Goal: Task Accomplishment & Management: Manage account settings

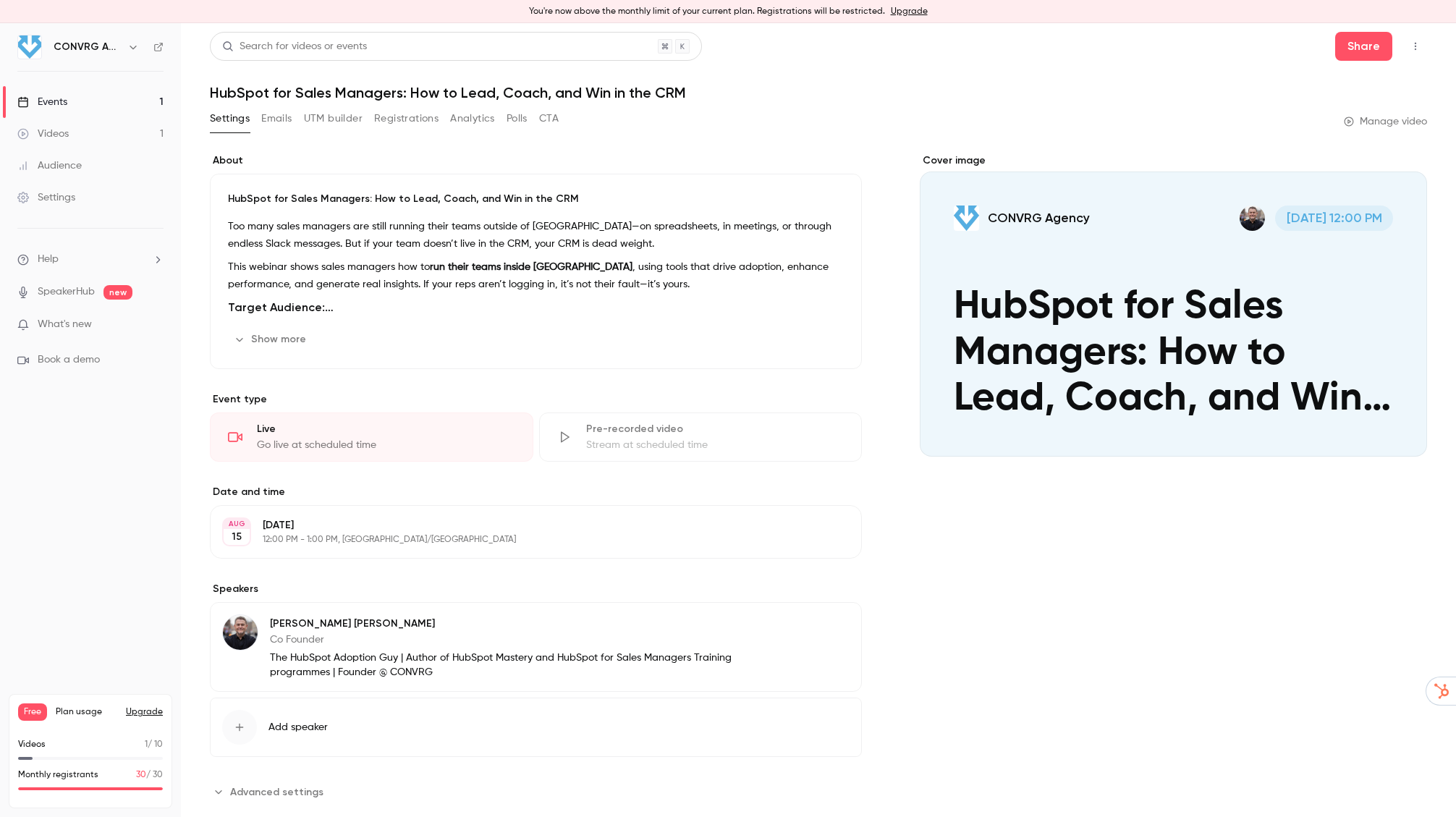
click at [904, 66] on header "Search for videos or events Share HubSpot for Sales Managers: How to Lead, Coac…" at bounding box center [818, 66] width 1217 height 69
click at [61, 106] on div "Events" at bounding box center [42, 102] width 50 height 14
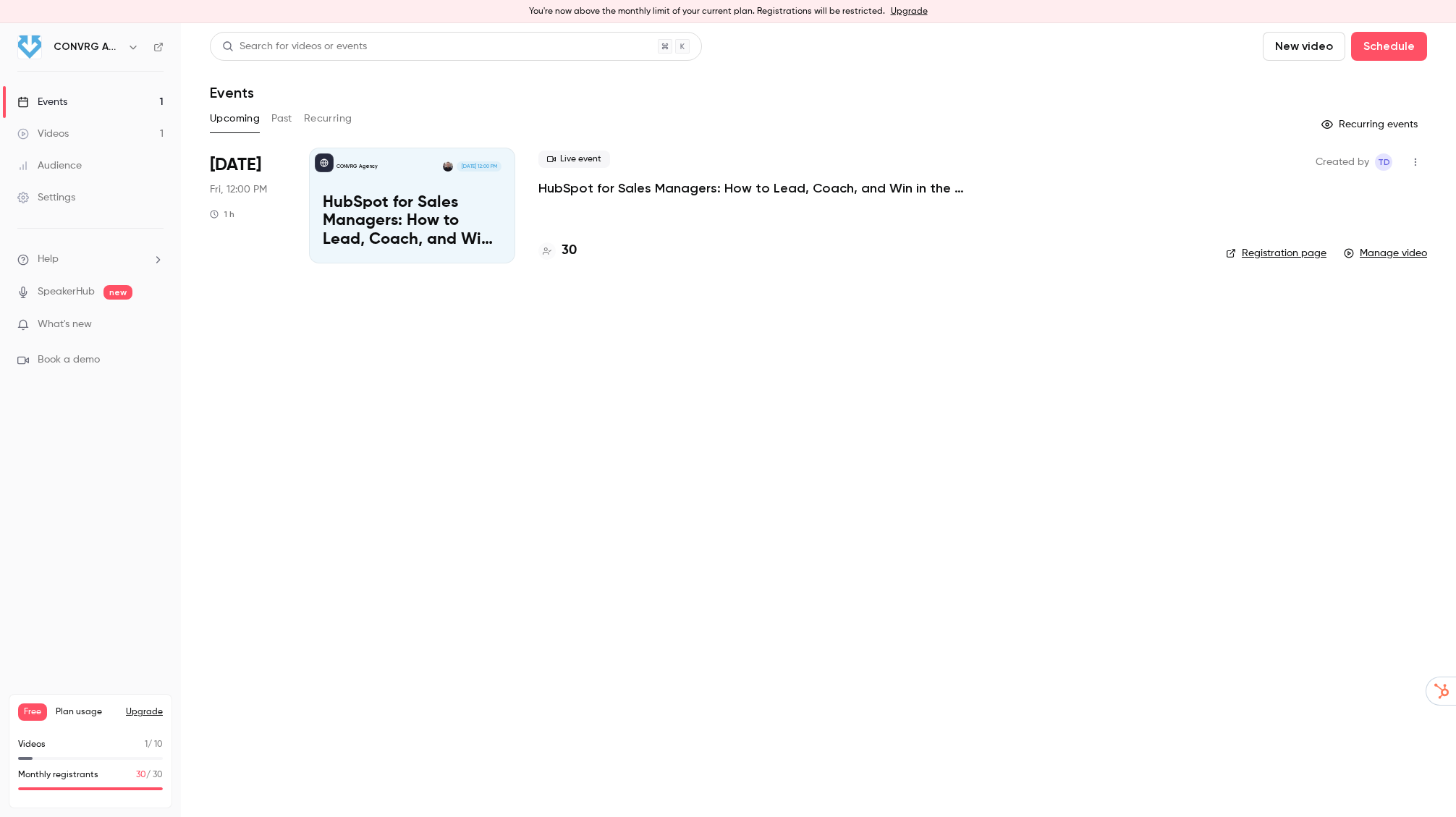
click at [737, 193] on p "HubSpot for Sales Managers: How to Lead, Coach, and Win in the CRM" at bounding box center [756, 188] width 434 height 17
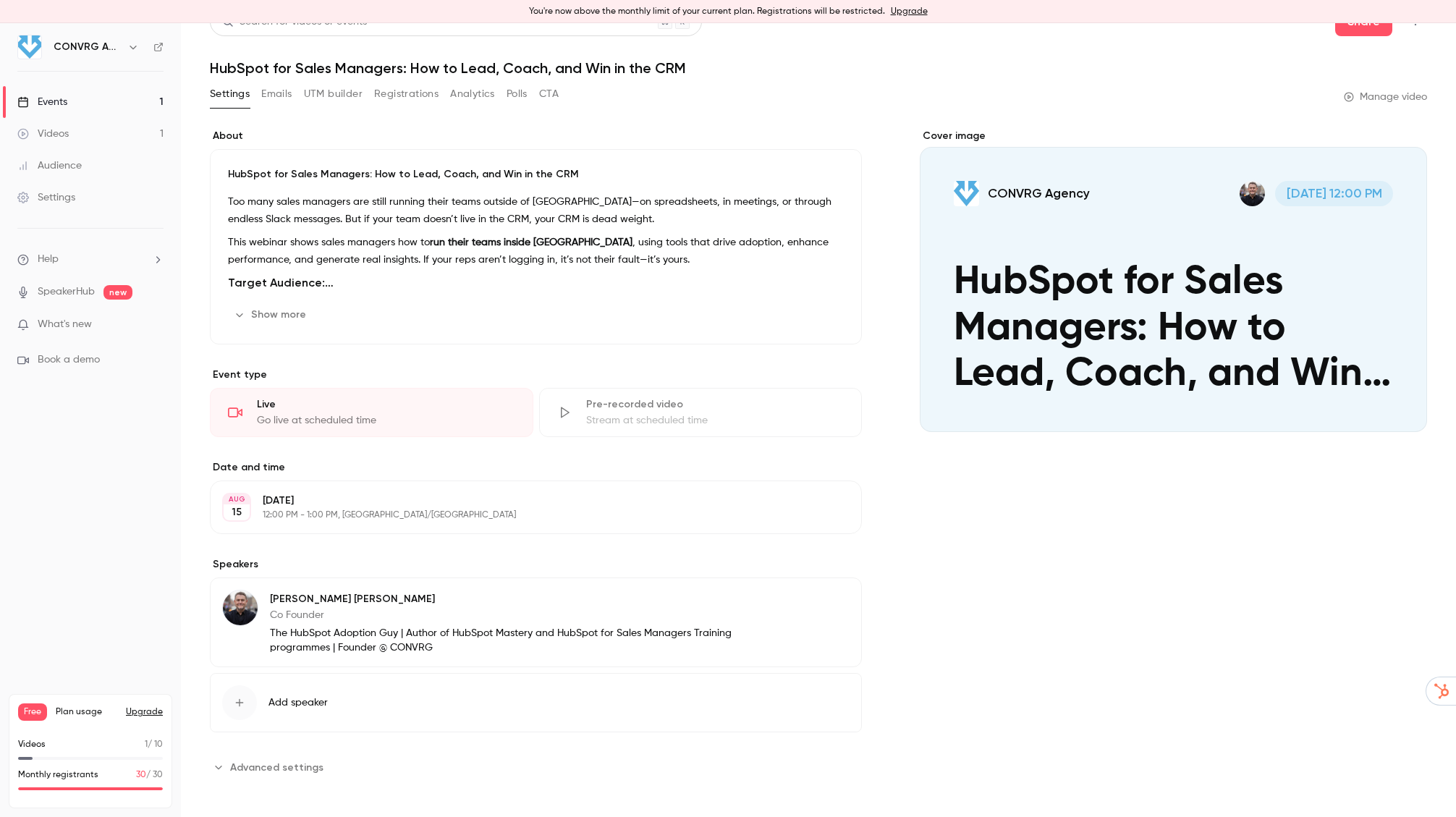
scroll to position [29, 0]
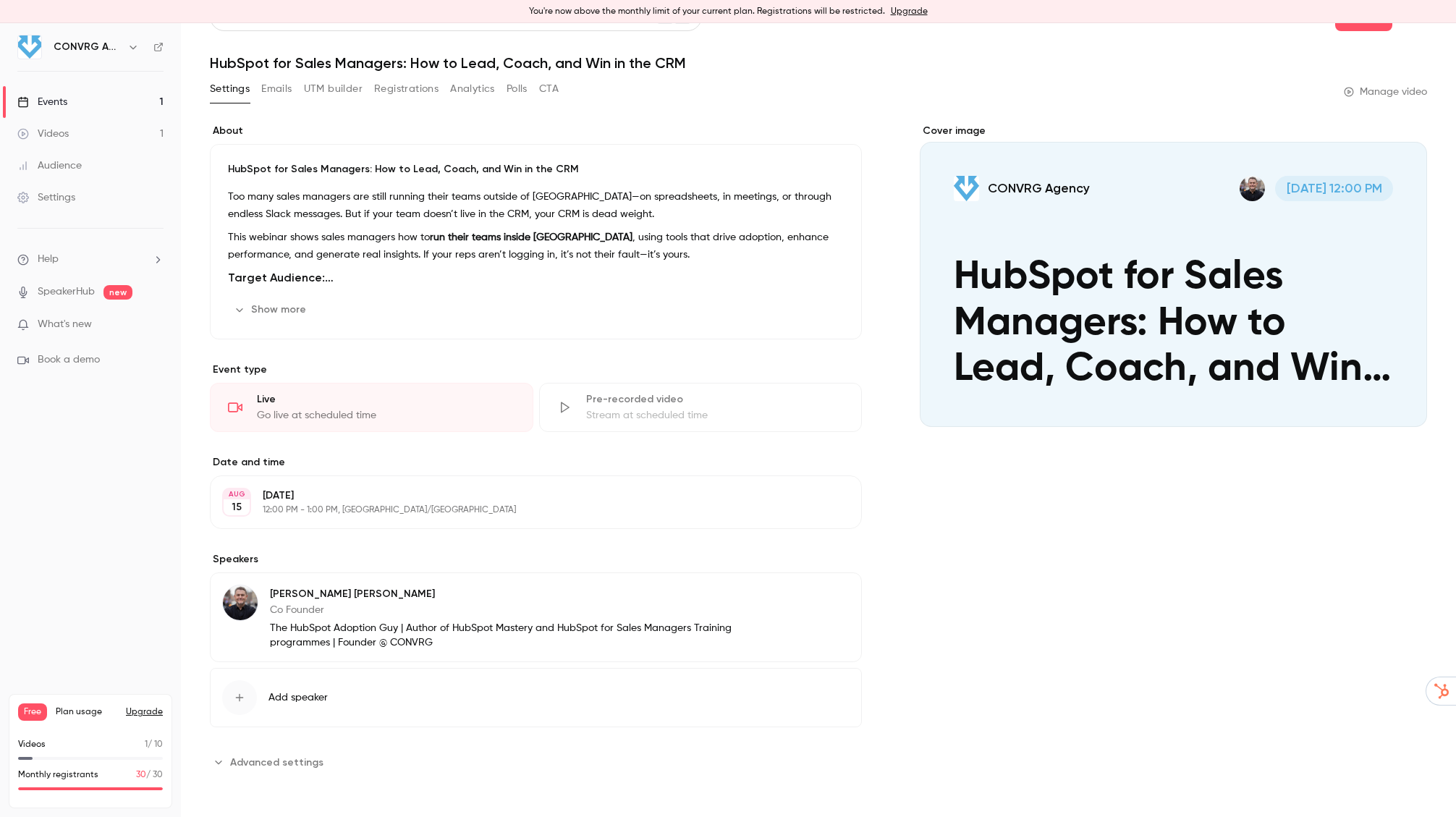
click at [284, 763] on span "Advanced settings" at bounding box center [277, 762] width 93 height 15
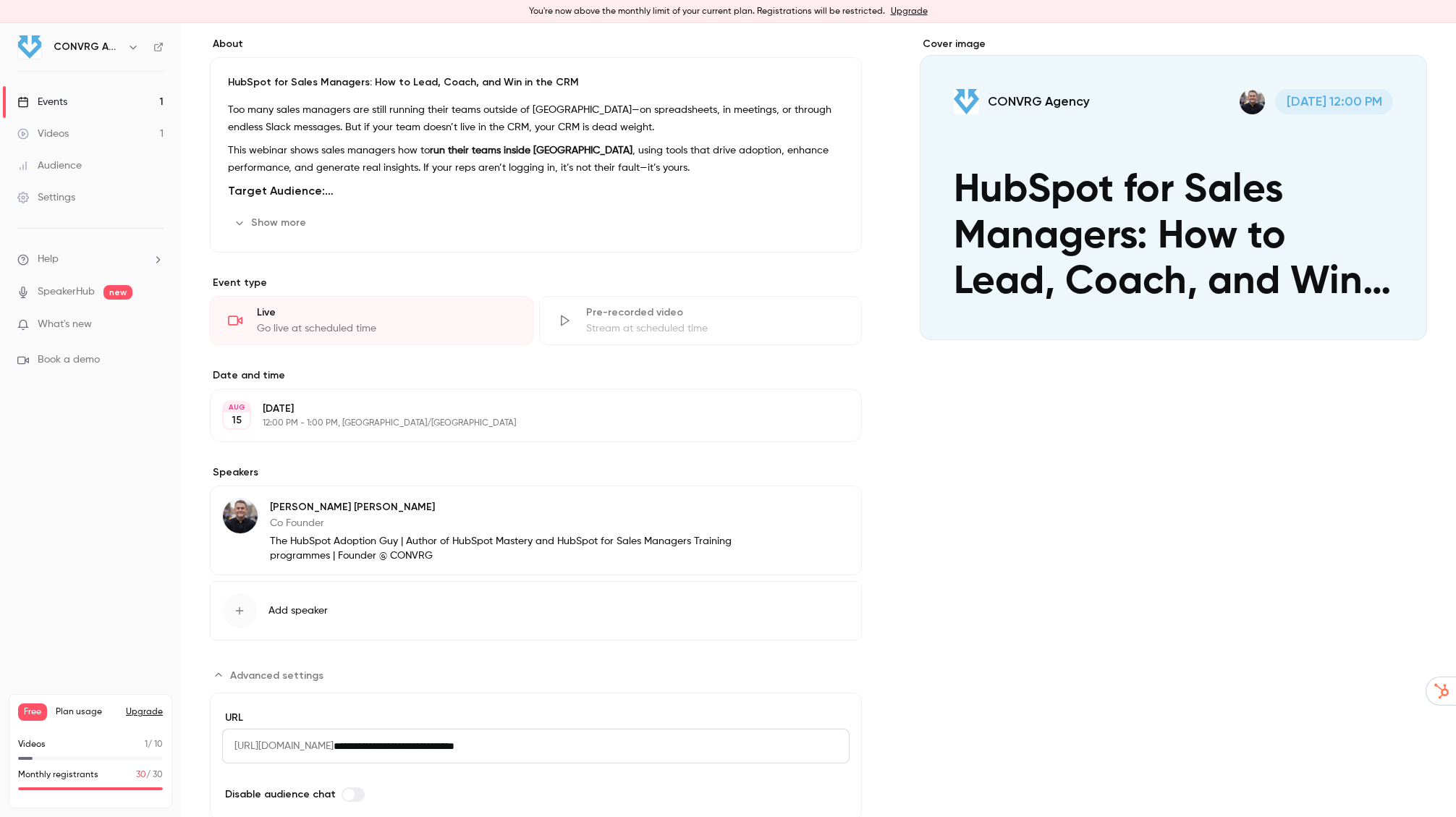
scroll to position [0, 0]
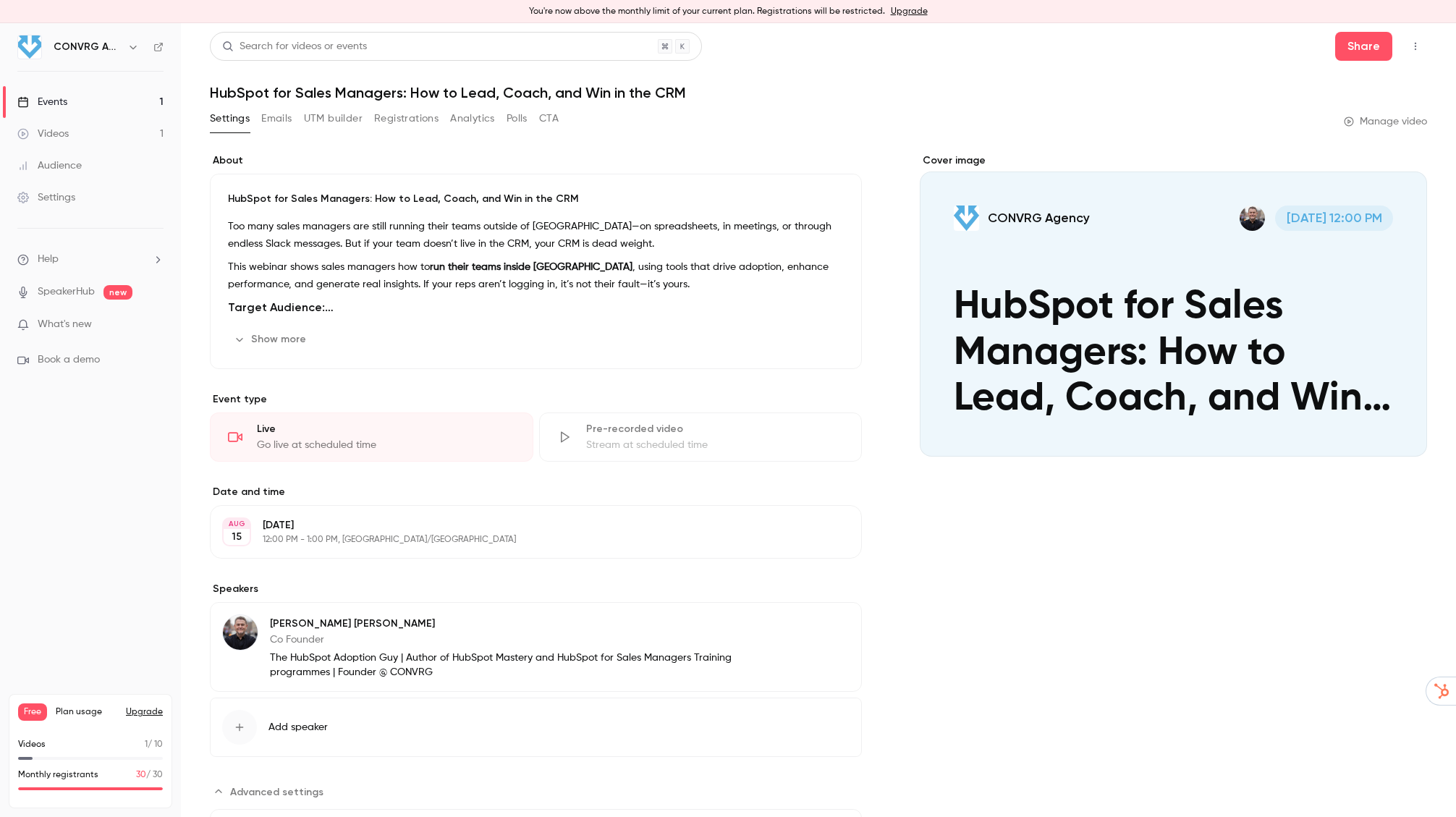
click at [254, 332] on button "Show more" at bounding box center [271, 339] width 87 height 23
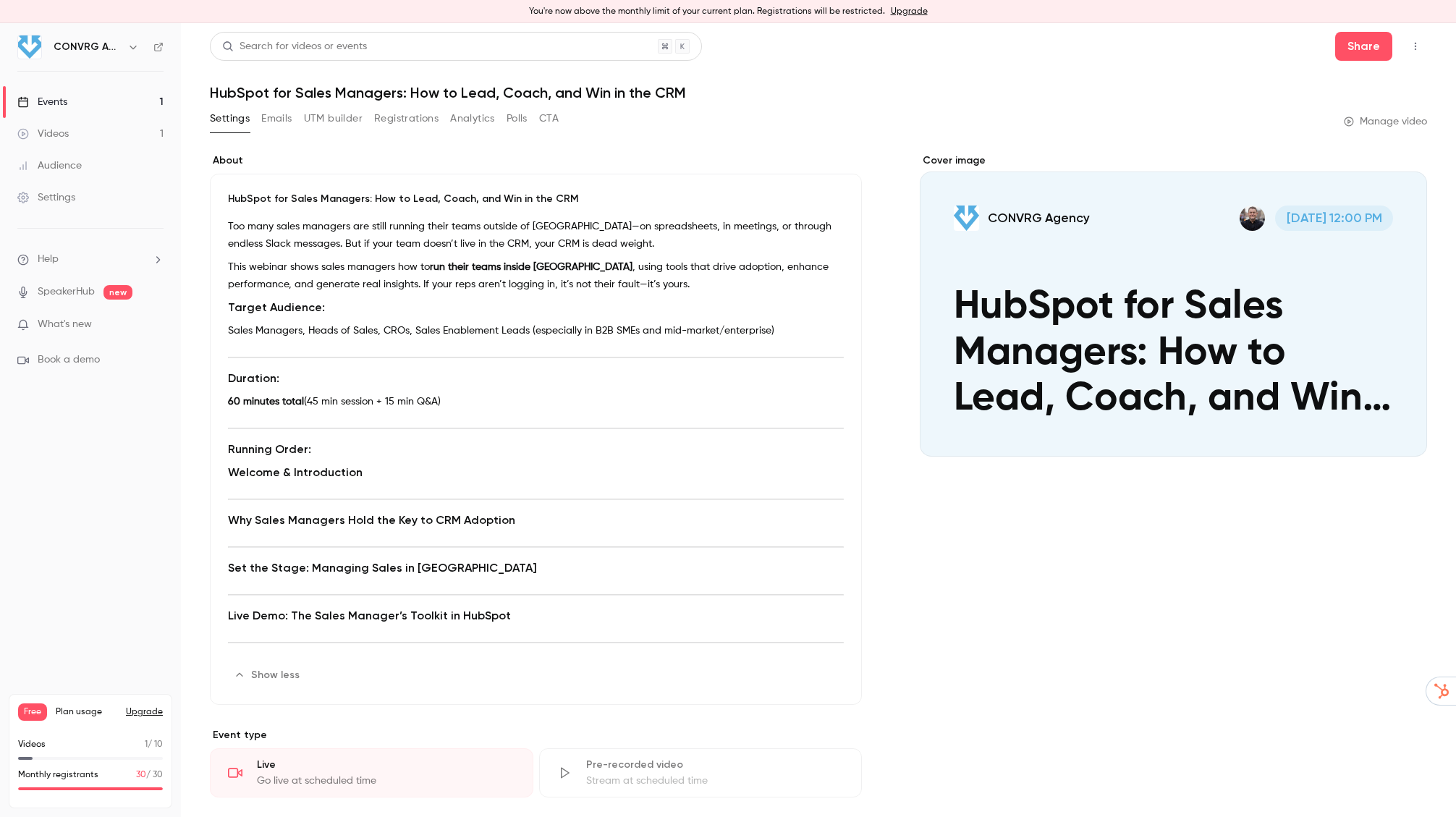
click at [455, 122] on button "Analytics" at bounding box center [473, 118] width 45 height 23
